Goal: Check status: Check status

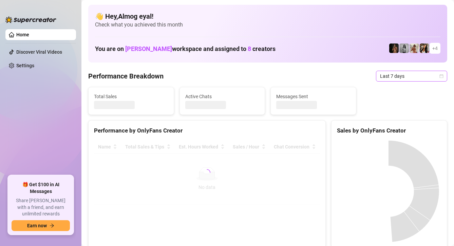
drag, startPoint x: 388, startPoint y: 77, endPoint x: 390, endPoint y: 73, distance: 3.8
click at [389, 74] on span "Last 7 days" at bounding box center [411, 76] width 63 height 10
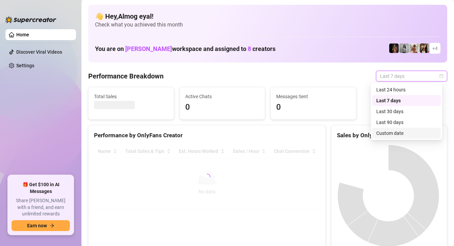
click at [411, 134] on div "Custom date" at bounding box center [407, 132] width 60 height 7
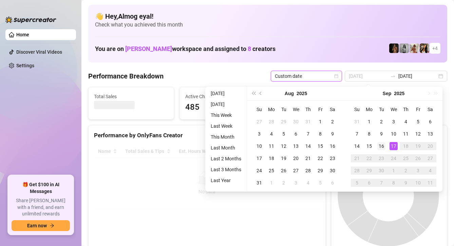
type input "[DATE]"
click at [380, 147] on div "16" at bounding box center [382, 146] width 8 height 8
type input "[DATE]"
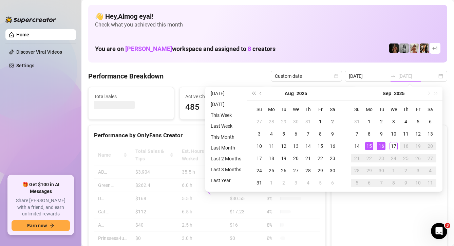
click at [369, 148] on div "15" at bounding box center [369, 146] width 8 height 8
type input "[DATE]"
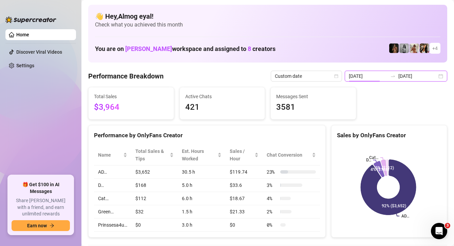
click at [383, 74] on input "[DATE]" at bounding box center [368, 75] width 39 height 7
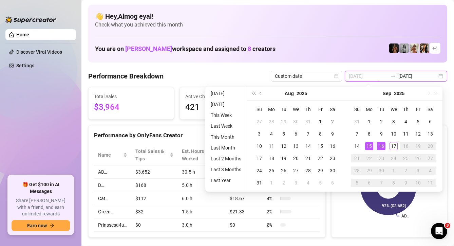
type input "[DATE]"
click at [370, 145] on div "15" at bounding box center [369, 146] width 8 height 8
type input "[DATE]"
click at [394, 147] on div "17" at bounding box center [394, 146] width 8 height 8
type input "[DATE]"
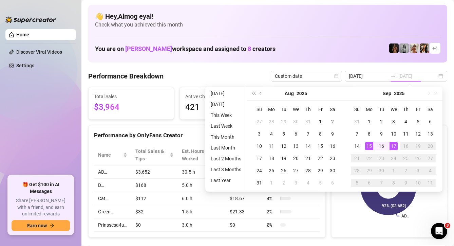
type input "[DATE]"
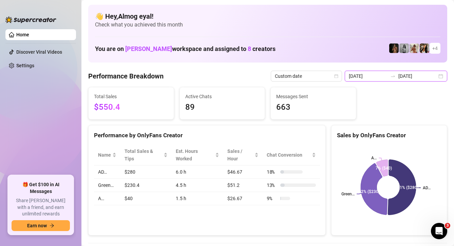
click at [376, 75] on input "[DATE]" at bounding box center [368, 75] width 39 height 7
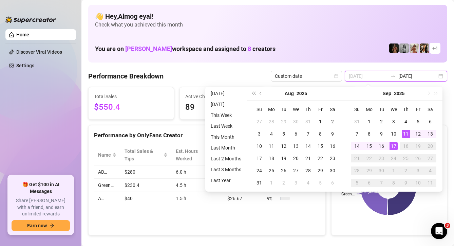
type input "[DATE]"
click at [394, 145] on div "17" at bounding box center [394, 146] width 8 height 8
click at [395, 146] on div "17" at bounding box center [394, 146] width 8 height 8
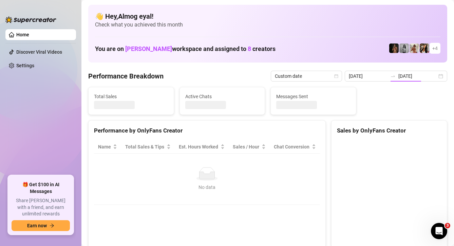
type input "[DATE]"
